Goal: Navigation & Orientation: Find specific page/section

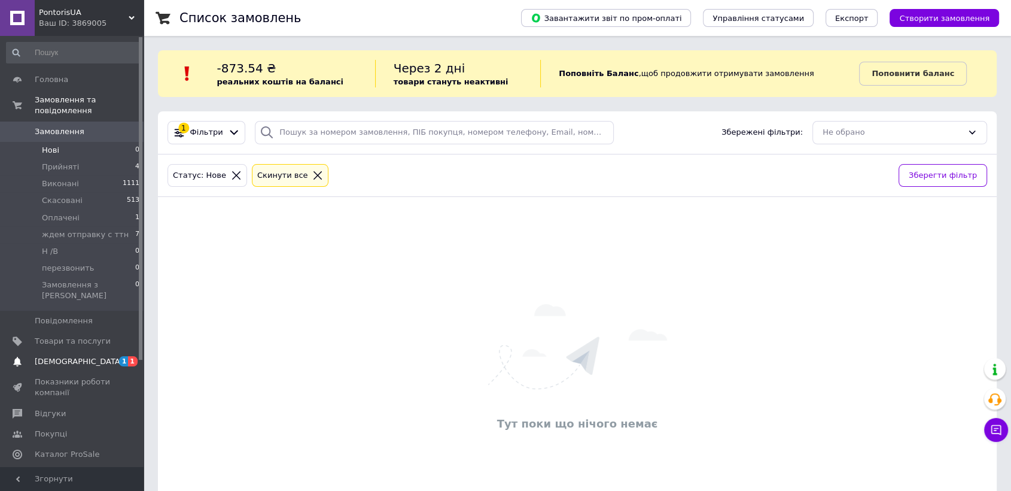
click at [105, 356] on span "[DEMOGRAPHIC_DATA]" at bounding box center [73, 361] width 76 height 11
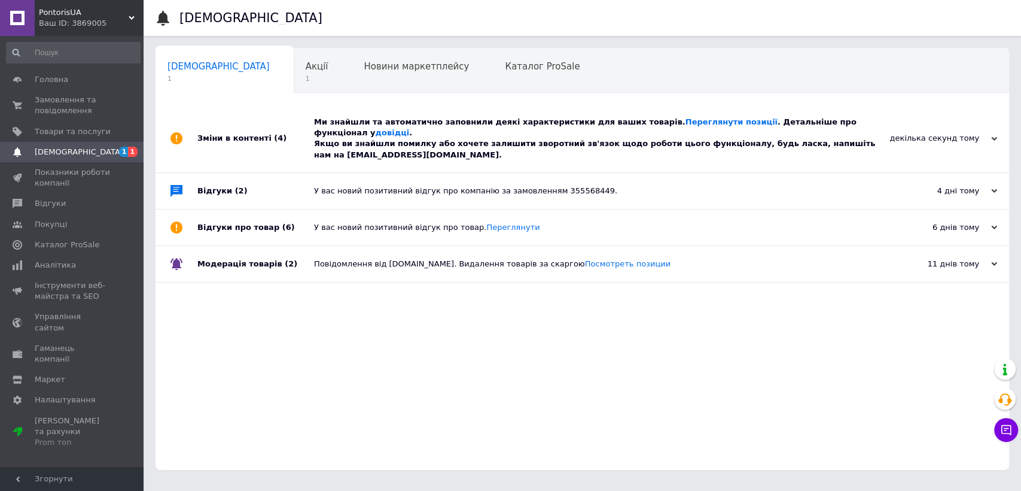
click at [664, 127] on div "Ми знайшли та автоматично заповнили деякі характеристики для ваших товарів. Пер…" at bounding box center [596, 139] width 564 height 44
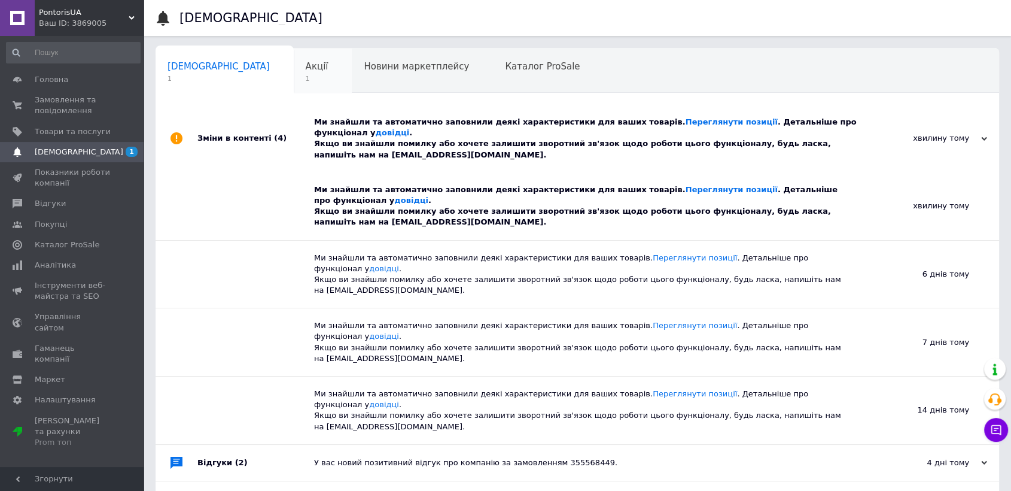
click at [306, 75] on span "1" at bounding box center [317, 78] width 23 height 9
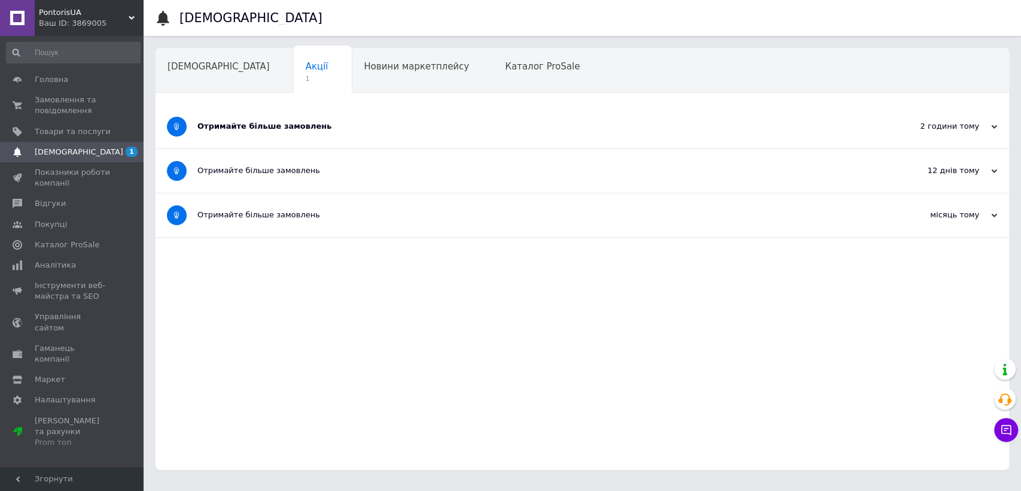
click at [243, 116] on div "Отримайте більше замовлень" at bounding box center [537, 127] width 680 height 44
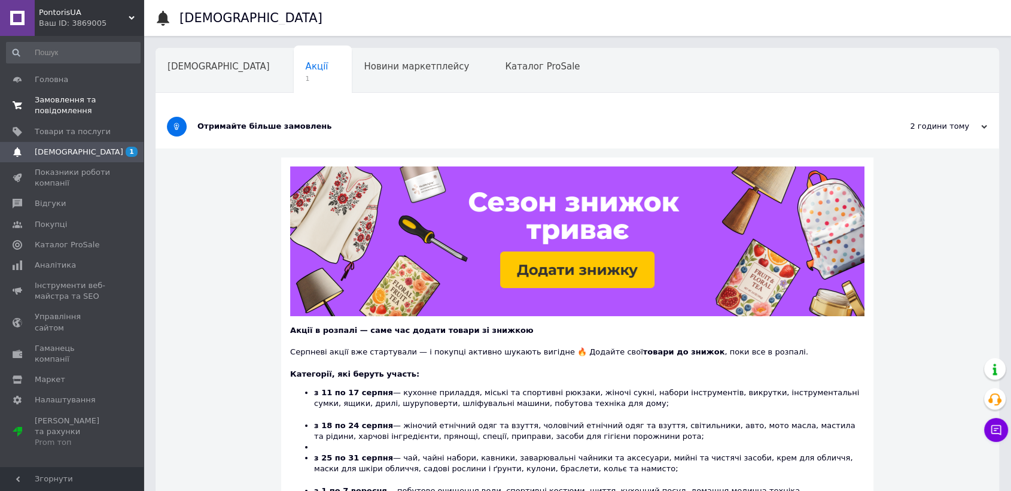
click at [86, 97] on span "Замовлення та повідомлення" at bounding box center [73, 106] width 76 height 22
